Goal: Task Accomplishment & Management: Use online tool/utility

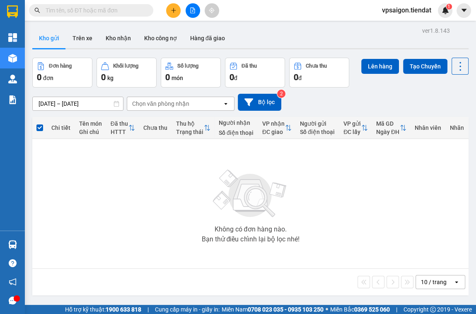
click at [168, 17] on div at bounding box center [193, 10] width 62 height 15
click at [168, 15] on button at bounding box center [173, 10] width 15 height 15
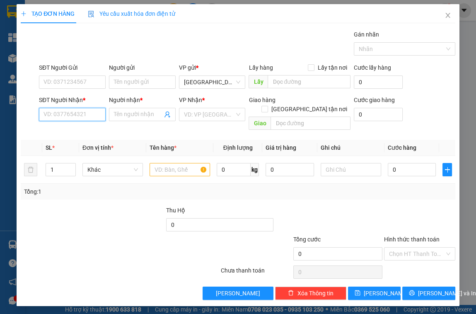
click at [68, 114] on input "SĐT Người Nhận *" at bounding box center [72, 114] width 67 height 13
click at [70, 125] on div "0386665100 - Như ý" at bounding box center [72, 130] width 67 height 13
type input "0386665100"
type input "Như ý"
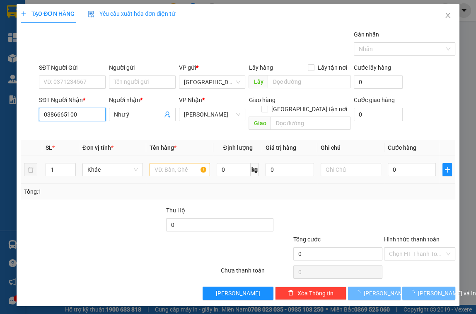
type input "50.000"
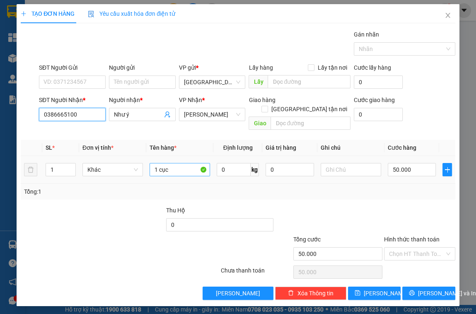
type input "0386665100"
click at [180, 163] on input "1 cục" at bounding box center [180, 169] width 61 height 13
type input "1 bao"
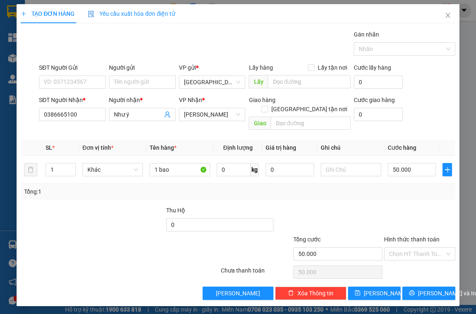
click at [66, 103] on div "SĐT Người Nhận *" at bounding box center [72, 99] width 67 height 9
click at [66, 108] on input "0386665100" at bounding box center [72, 114] width 67 height 13
click at [73, 109] on input "0386665100" at bounding box center [72, 114] width 67 height 13
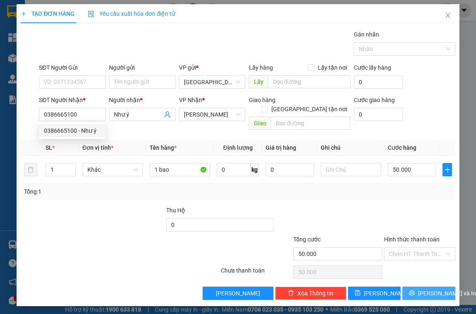
click at [437, 288] on span "[PERSON_NAME] và In" at bounding box center [447, 292] width 58 height 9
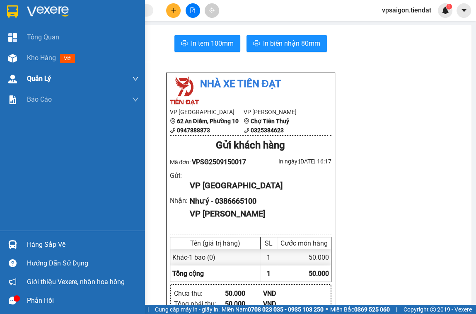
drag, startPoint x: 56, startPoint y: 63, endPoint x: 68, endPoint y: 87, distance: 26.9
click at [56, 63] on div "Kho hàng mới" at bounding box center [83, 58] width 112 height 21
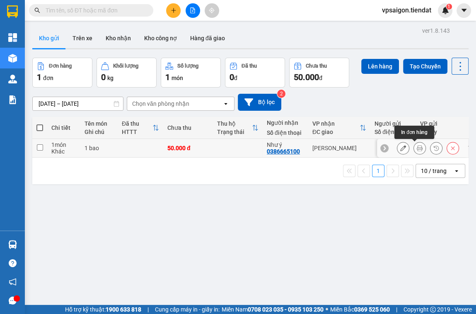
click at [419, 147] on button at bounding box center [420, 148] width 12 height 15
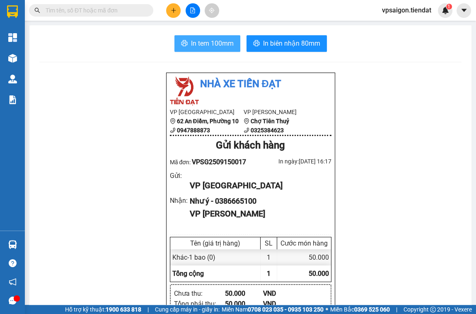
click at [191, 46] on span "In tem 100mm" at bounding box center [212, 43] width 43 height 10
click at [172, 11] on icon "plus" at bounding box center [174, 10] width 6 height 6
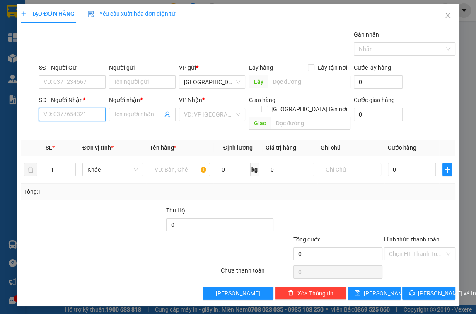
click at [68, 116] on input "SĐT Người Nhận *" at bounding box center [72, 114] width 67 height 13
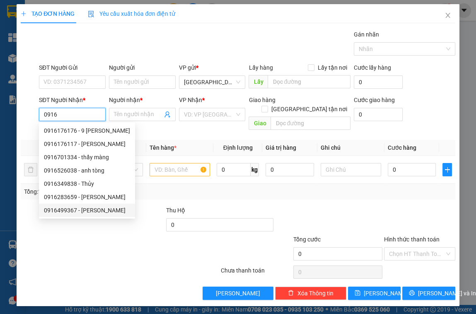
click at [81, 209] on div "0916499367 - [PERSON_NAME]" at bounding box center [87, 210] width 86 height 9
type input "0916499367"
type input "[PERSON_NAME]"
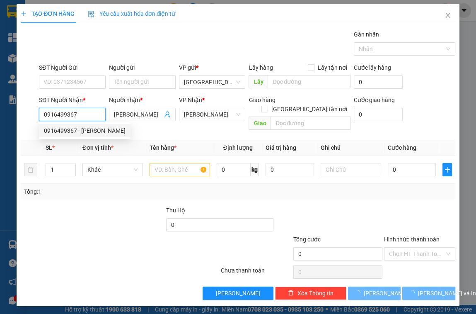
type input "30.000"
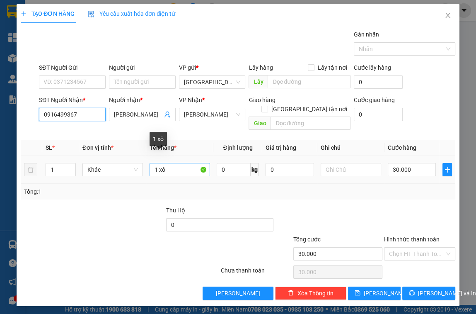
type input "0916499367"
click at [168, 163] on input "1 xô" at bounding box center [180, 169] width 61 height 13
type input "1 hộp"
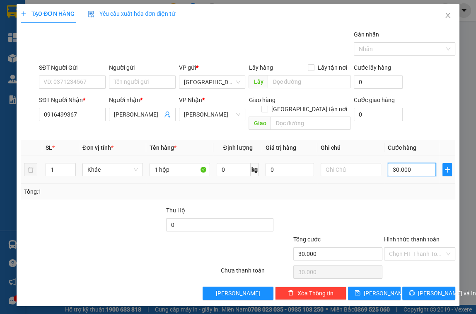
click at [420, 163] on input "30.000" at bounding box center [412, 169] width 48 height 13
type input "0"
type input "4"
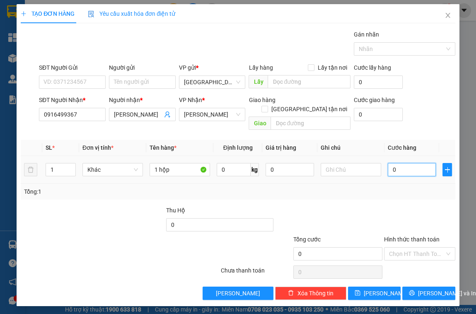
type input "4"
type input "04"
type input "40"
type input "040"
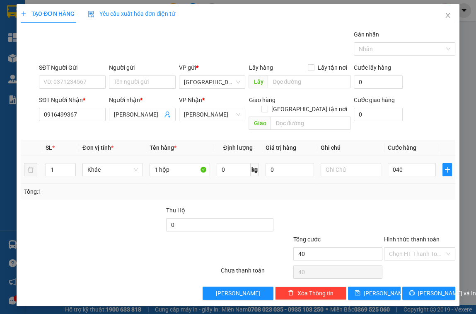
type input "40.000"
click at [420, 168] on td "40.000" at bounding box center [412, 170] width 55 height 28
click at [421, 247] on input "Hình thức thanh toán" at bounding box center [416, 253] width 55 height 12
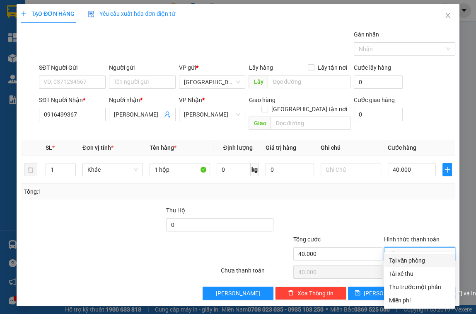
click at [418, 259] on div "Tại văn phòng" at bounding box center [419, 260] width 61 height 9
type input "0"
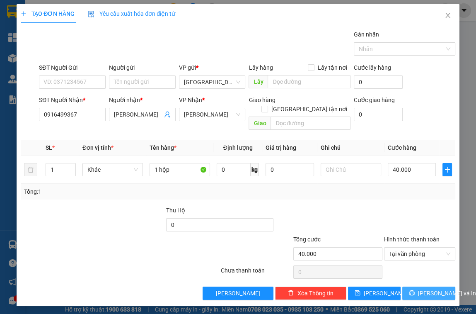
click at [431, 288] on span "[PERSON_NAME] và In" at bounding box center [447, 292] width 58 height 9
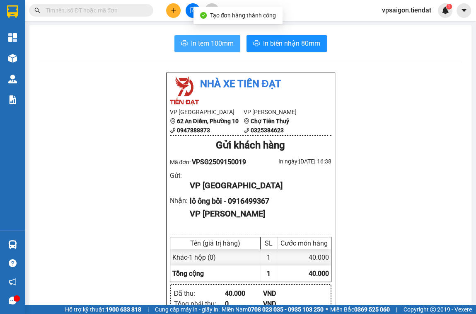
click at [209, 44] on span "In tem 100mm" at bounding box center [212, 43] width 43 height 10
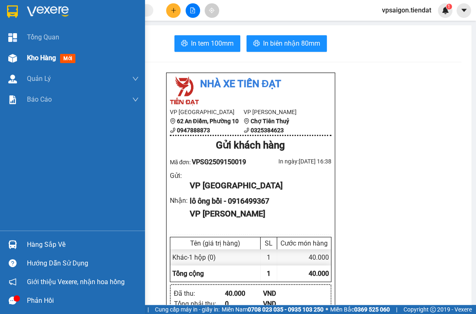
click at [42, 56] on span "Kho hàng" at bounding box center [41, 58] width 29 height 8
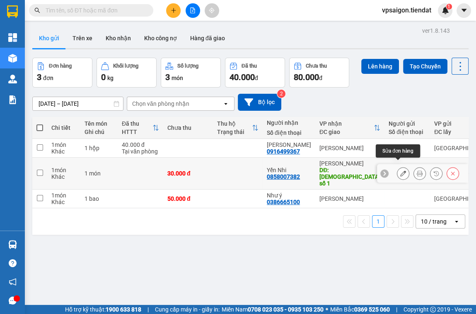
click at [400, 170] on icon at bounding box center [403, 173] width 6 height 6
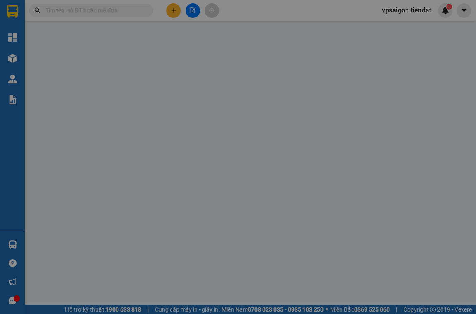
type input "0858007382"
type input "Yến Nhi"
type input "[DEMOGRAPHIC_DATA] số 1"
type input "30.000"
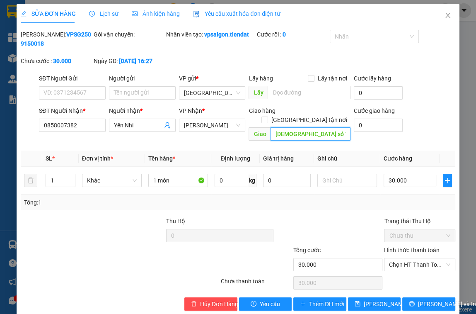
click at [286, 127] on input "[DEMOGRAPHIC_DATA] số 1" at bounding box center [311, 133] width 80 height 13
type input "cầu số 1"
click at [434, 116] on div "SĐT Người Nhận * 0858007382 Người nhận * Yến Nhi VP Nhận * Tiên Thuỷ Giao hàng …" at bounding box center [247, 125] width 420 height 38
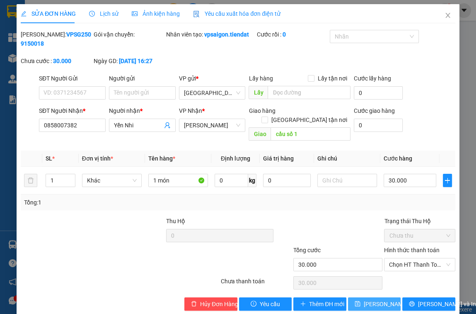
click at [373, 299] on span "[PERSON_NAME] thay đổi" at bounding box center [397, 303] width 66 height 9
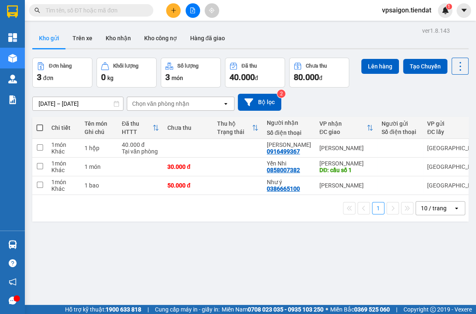
click at [151, 259] on div "ver 1.8.143 Kho gửi Trên xe Kho nhận Kho công nợ Hàng đã giao Đơn hàng 3 đơn Kh…" at bounding box center [250, 182] width 443 height 314
click at [288, 153] on div "0916499367" at bounding box center [283, 151] width 33 height 7
copy div "0916499367"
click at [87, 256] on div "ver 1.8.143 Kho gửi Trên xe Kho nhận Kho công nợ Hàng đã giao Đơn hàng 3 đơn Kh…" at bounding box center [250, 182] width 443 height 314
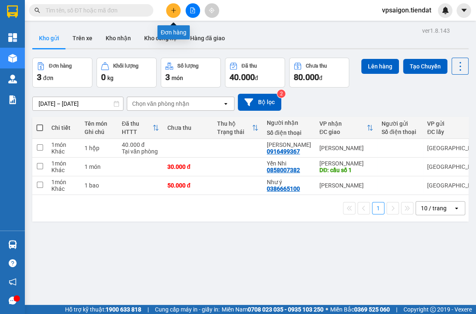
click at [172, 9] on icon "plus" at bounding box center [174, 10] width 6 height 6
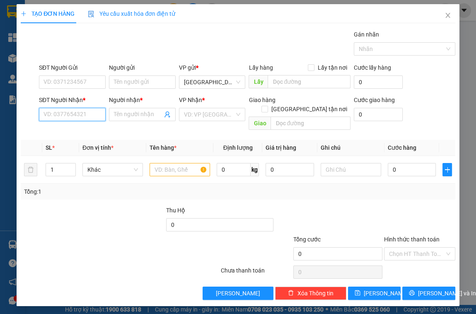
click at [93, 112] on input "SĐT Người Nhận *" at bounding box center [72, 114] width 67 height 13
click at [126, 118] on input "Người nhận *" at bounding box center [138, 114] width 48 height 9
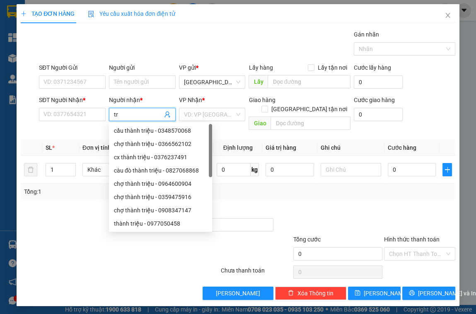
type input "trí"
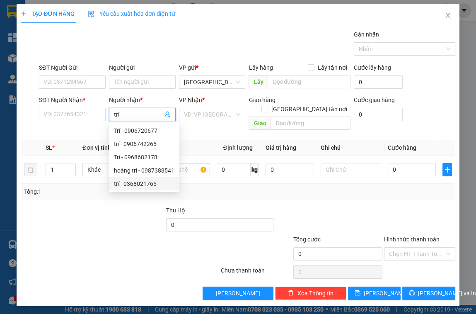
click at [138, 183] on div "trí - 0368021765" at bounding box center [144, 183] width 61 height 9
type input "0368021765"
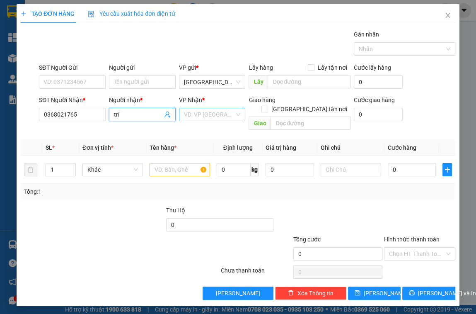
type input "trí"
click at [211, 115] on input "search" at bounding box center [209, 114] width 51 height 12
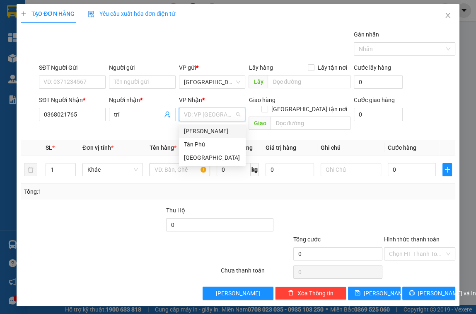
click at [210, 129] on div "[PERSON_NAME]" at bounding box center [212, 130] width 57 height 9
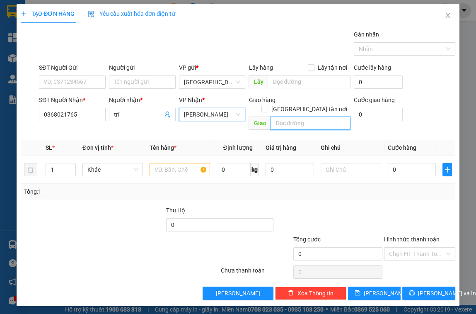
click at [283, 116] on input "text" at bounding box center [311, 122] width 80 height 13
type input "an hiep"
drag, startPoint x: 109, startPoint y: 212, endPoint x: 144, endPoint y: 180, distance: 47.2
click at [136, 191] on div "Transit Pickup Surcharge Ids Transit Deliver Surcharge Ids Transit Deliver Surc…" at bounding box center [238, 165] width 435 height 270
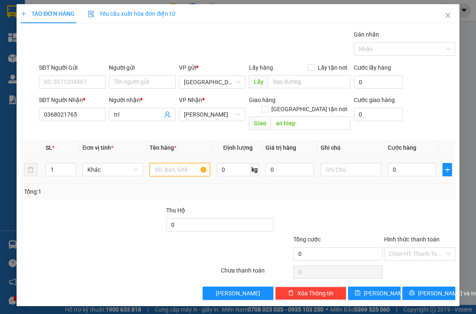
click at [167, 163] on input "text" at bounding box center [180, 169] width 61 height 13
type input "1 thùng"
click at [450, 15] on icon "close" at bounding box center [448, 15] width 7 height 7
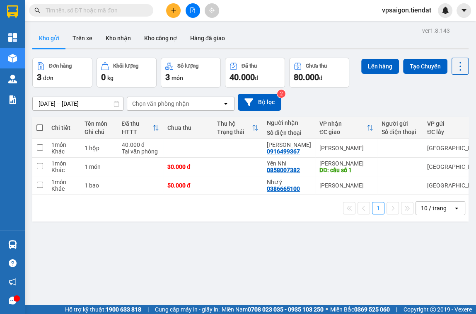
click at [116, 13] on input "text" at bounding box center [95, 10] width 98 height 9
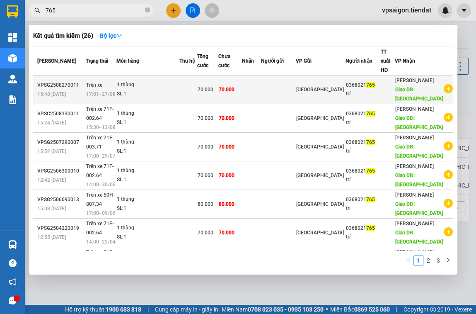
type input "765"
click at [296, 91] on td at bounding box center [278, 89] width 35 height 29
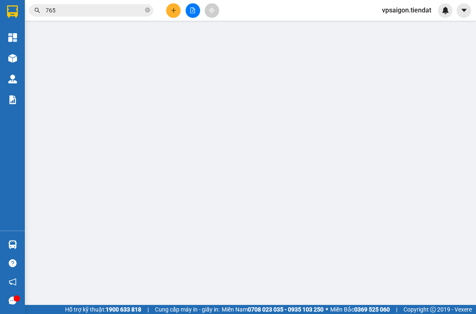
type input "0368021765"
type input "trí"
type input "[GEOGRAPHIC_DATA]"
type input "70.000"
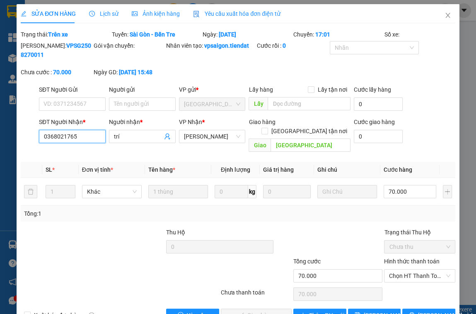
drag, startPoint x: 81, startPoint y: 138, endPoint x: 7, endPoint y: 133, distance: 74.4
click at [7, 133] on div "SỬA ĐƠN HÀNG Lịch sử Ảnh kiện hàng Yêu cầu xuất hóa đơn điện tử Total Paid Fee …" at bounding box center [238, 157] width 476 height 314
click at [446, 15] on icon "close" at bounding box center [448, 15] width 7 height 7
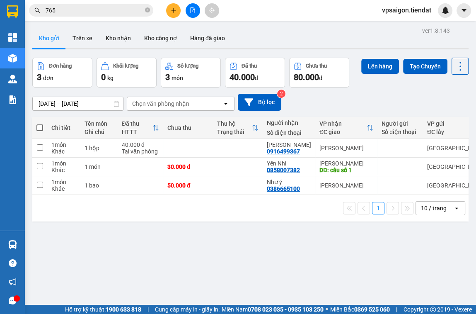
click at [172, 10] on icon "plus" at bounding box center [174, 10] width 6 height 6
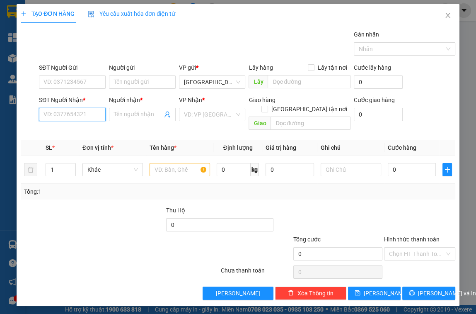
click at [88, 117] on input "SĐT Người Nhận *" at bounding box center [72, 114] width 67 height 13
paste input "0368021765"
type input "0368021765"
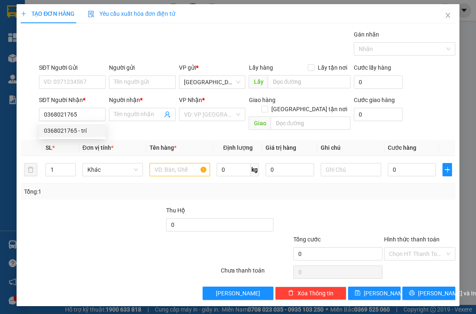
click at [123, 206] on div at bounding box center [129, 220] width 73 height 29
click at [86, 111] on input "0368021765" at bounding box center [72, 114] width 67 height 13
click at [82, 131] on div "0368021765 - trí" at bounding box center [72, 130] width 57 height 9
type input "trí"
type input "[GEOGRAPHIC_DATA]"
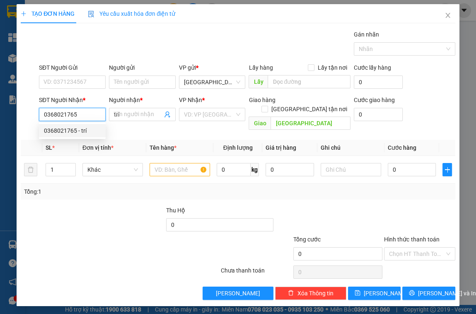
type input "70.000"
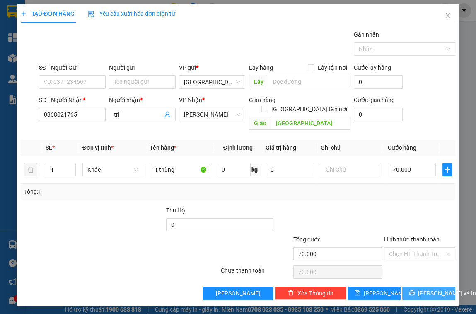
click at [431, 288] on span "[PERSON_NAME] và In" at bounding box center [447, 292] width 58 height 9
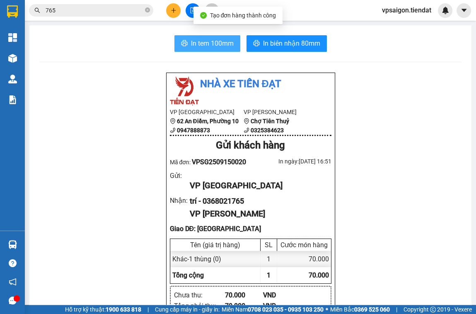
click at [218, 37] on button "In tem 100mm" at bounding box center [207, 43] width 66 height 17
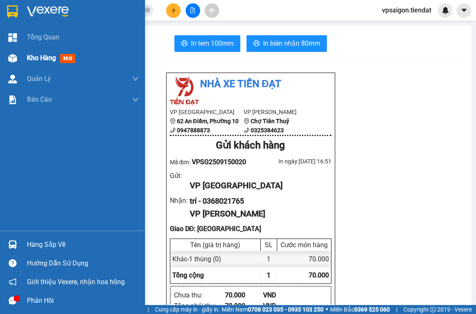
click at [41, 60] on span "Kho hàng" at bounding box center [41, 58] width 29 height 8
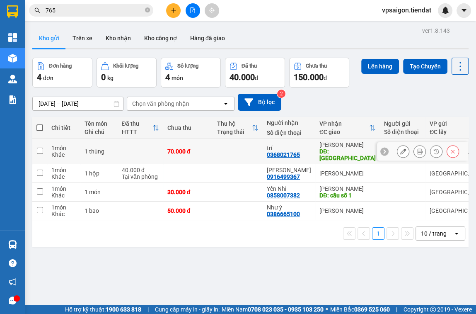
click at [274, 151] on div "0368021765" at bounding box center [283, 154] width 33 height 7
copy div "0368021765"
click at [90, 293] on div "ver 1.8.143 Kho gửi Trên xe Kho nhận Kho công nợ Hàng đã giao Đơn hàng 4 đơn Kh…" at bounding box center [250, 182] width 443 height 314
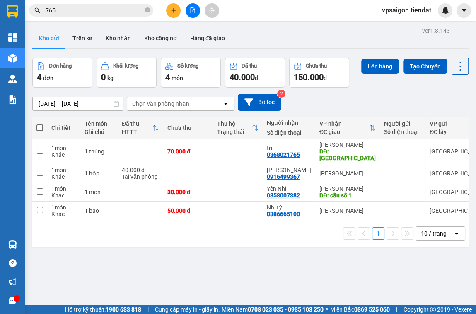
click at [40, 128] on span at bounding box center [39, 127] width 7 height 7
click at [40, 124] on input "checkbox" at bounding box center [40, 124] width 0 height 0
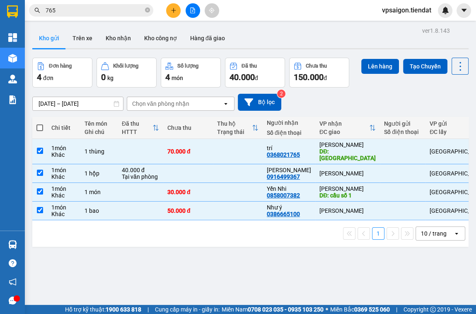
checkbox input "true"
click at [379, 66] on button "Lên hàng" at bounding box center [380, 66] width 38 height 15
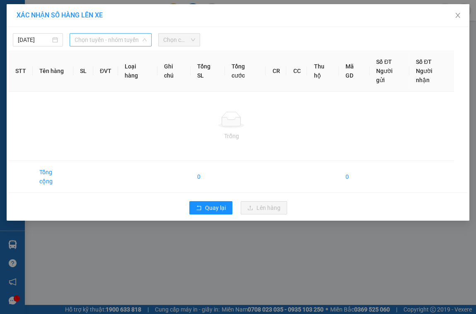
click at [137, 40] on span "Chọn tuyến - nhóm tuyến" at bounding box center [111, 40] width 73 height 12
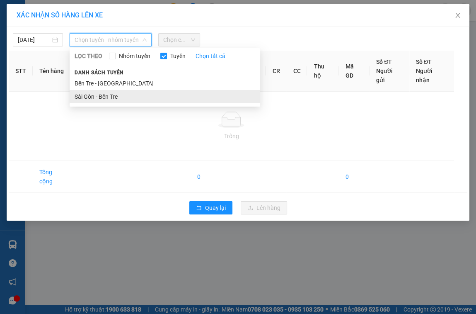
click at [106, 94] on li "Sài Gòn - Bến Tre" at bounding box center [165, 96] width 191 height 13
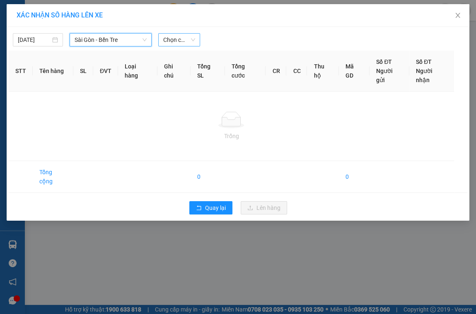
click at [184, 41] on span "Chọn chuyến" at bounding box center [179, 40] width 32 height 12
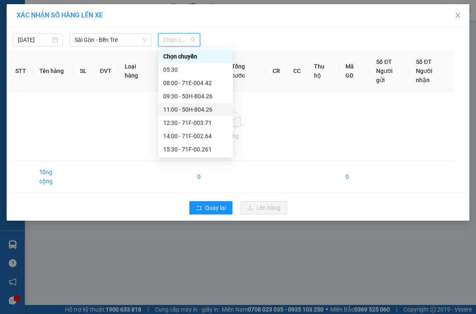
scroll to position [40, 0]
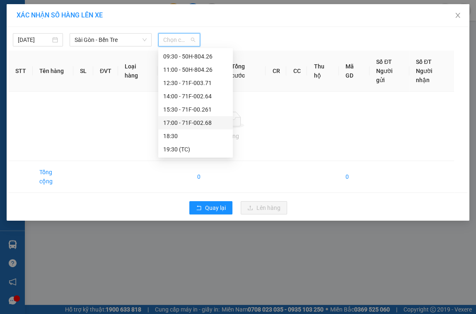
click at [195, 123] on div "17:00 - 71F-002.68" at bounding box center [195, 122] width 65 height 9
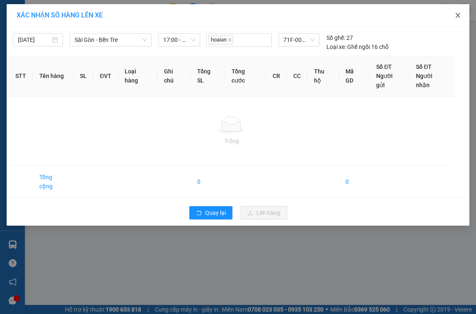
click at [458, 17] on icon "close" at bounding box center [458, 15] width 7 height 7
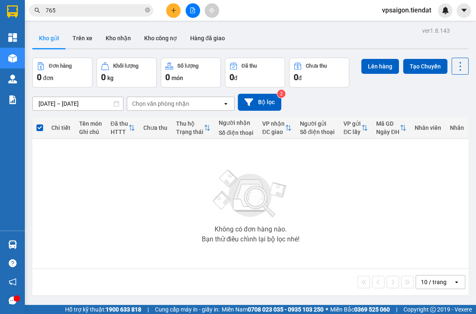
click at [380, 92] on div "[DATE] – [DATE] Press the down arrow key to interact with the calendar and sele…" at bounding box center [250, 101] width 436 height 29
